Goal: Information Seeking & Learning: Check status

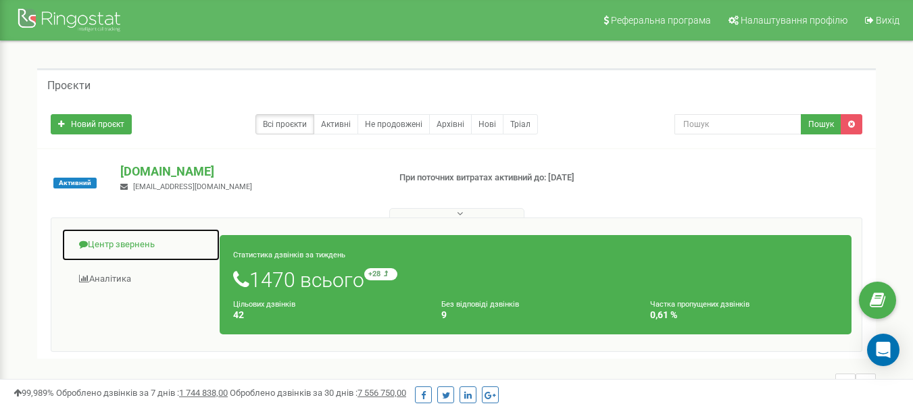
click at [124, 245] on link "Центр звернень" at bounding box center [141, 245] width 159 height 33
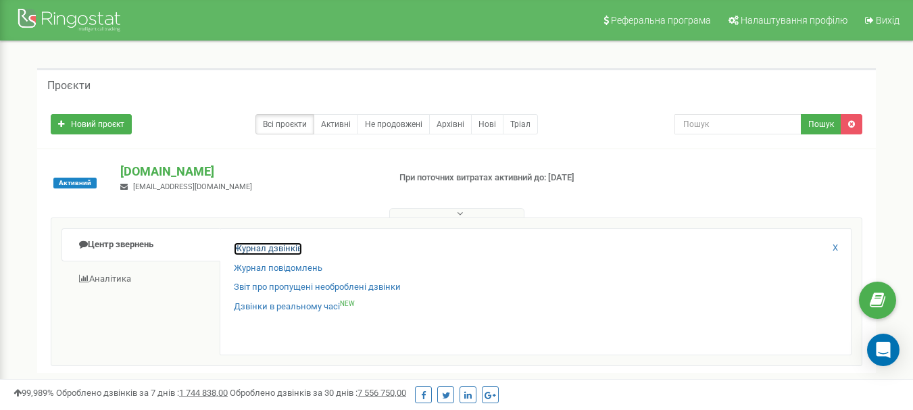
click at [273, 250] on link "Журнал дзвінків" at bounding box center [268, 249] width 68 height 13
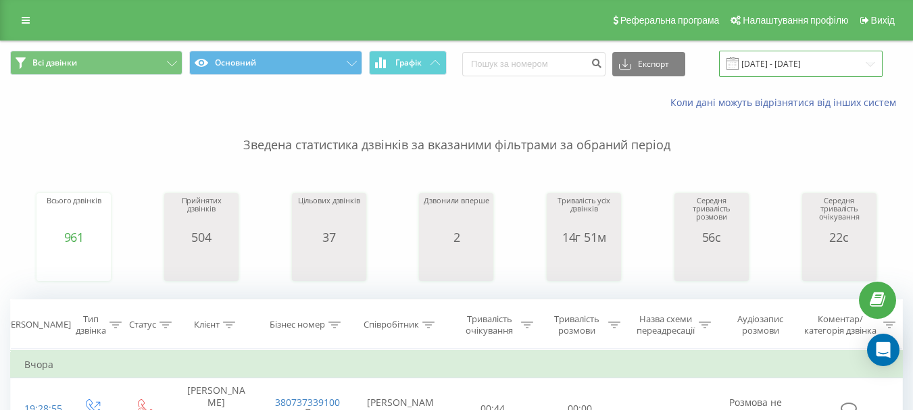
click at [810, 62] on input "20.07.2025 - 20.08.2025" at bounding box center [801, 64] width 164 height 26
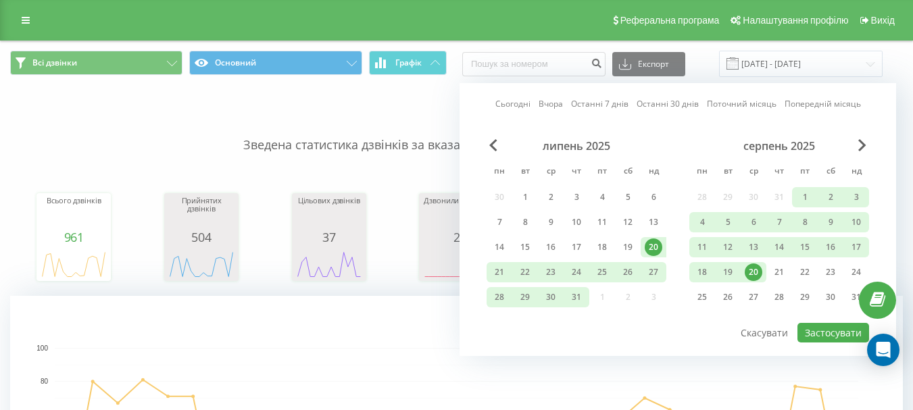
click at [749, 274] on div "20" at bounding box center [754, 273] width 18 height 18
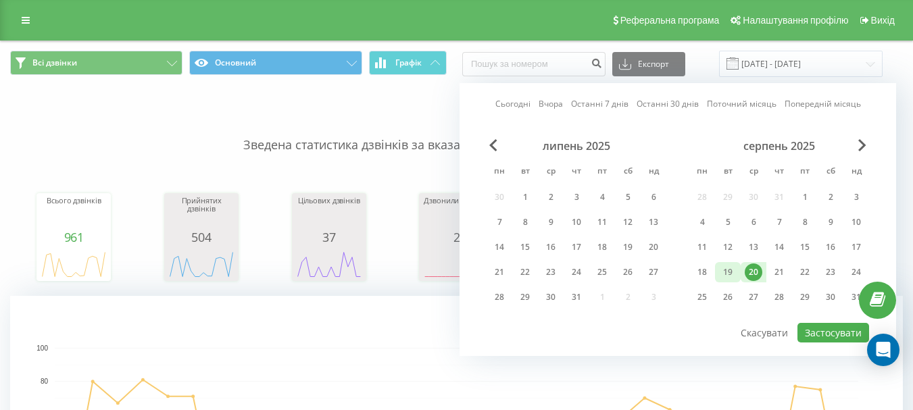
click at [734, 274] on div "19" at bounding box center [728, 273] width 18 height 18
click at [836, 334] on button "Застосувати" at bounding box center [834, 333] width 72 height 20
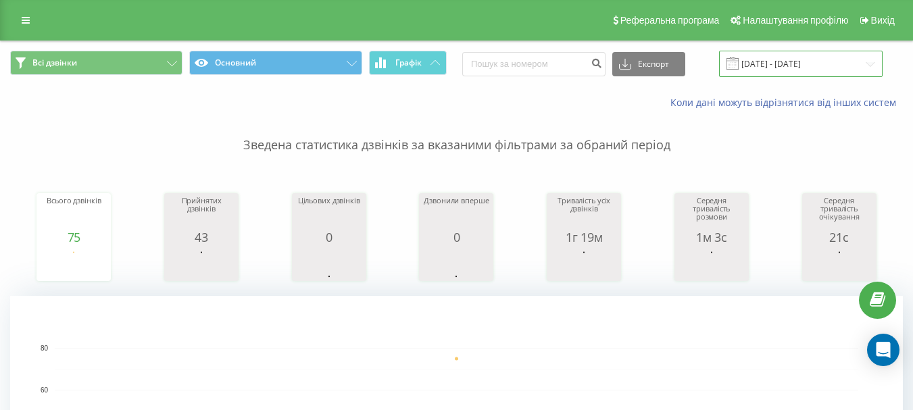
click at [771, 58] on input "19.08.2025 - 19.08.2025" at bounding box center [801, 64] width 164 height 26
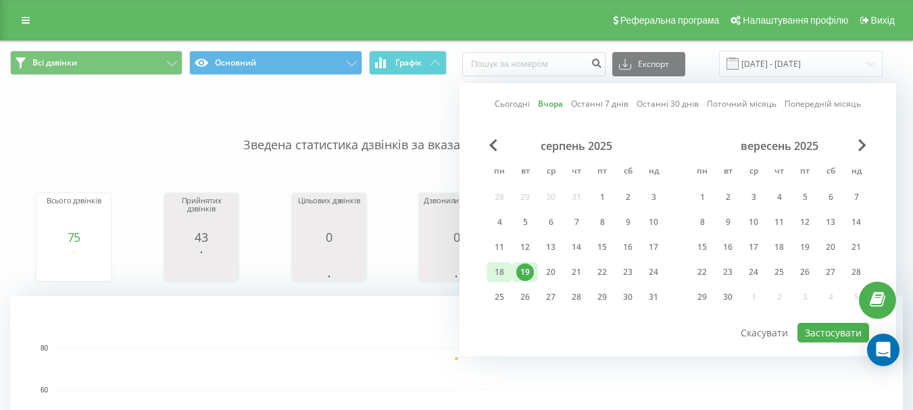
click at [504, 270] on div "18" at bounding box center [500, 273] width 18 height 18
click at [521, 278] on div "19" at bounding box center [526, 273] width 18 height 18
click at [812, 335] on button "Застосувати" at bounding box center [834, 333] width 72 height 20
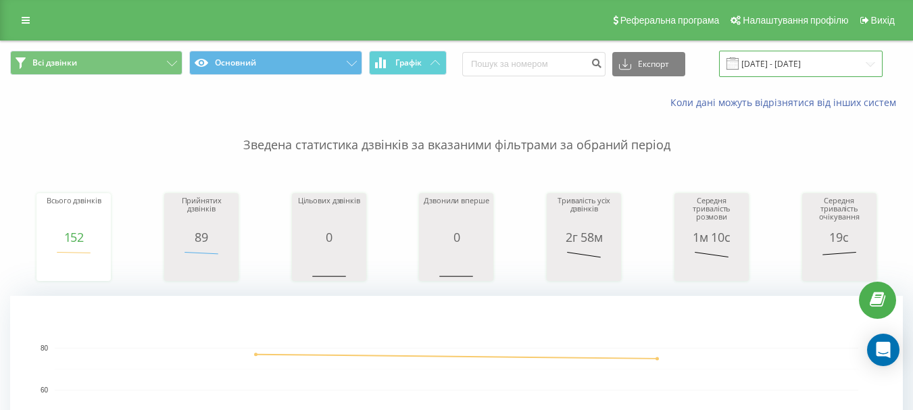
click at [783, 60] on input "18.08.2025 - 19.08.2025" at bounding box center [801, 64] width 164 height 26
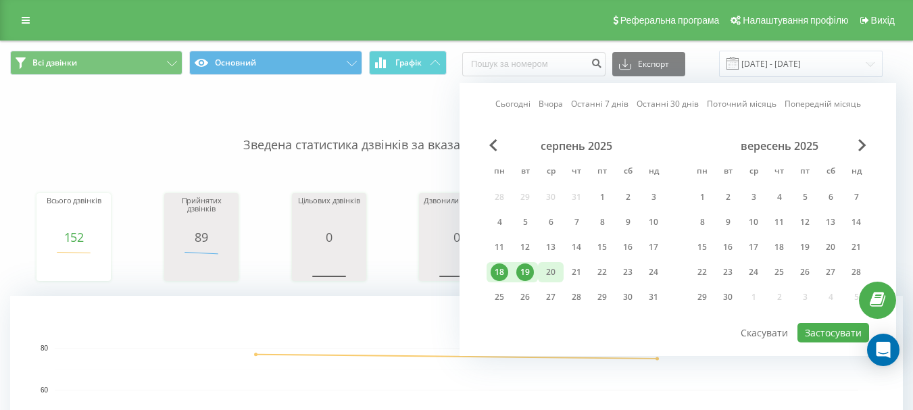
click at [550, 277] on div "20" at bounding box center [551, 273] width 18 height 18
click at [819, 333] on button "Застосувати" at bounding box center [834, 333] width 72 height 20
type input "20.08.2025 - 20.08.2025"
